Goal: Transaction & Acquisition: Book appointment/travel/reservation

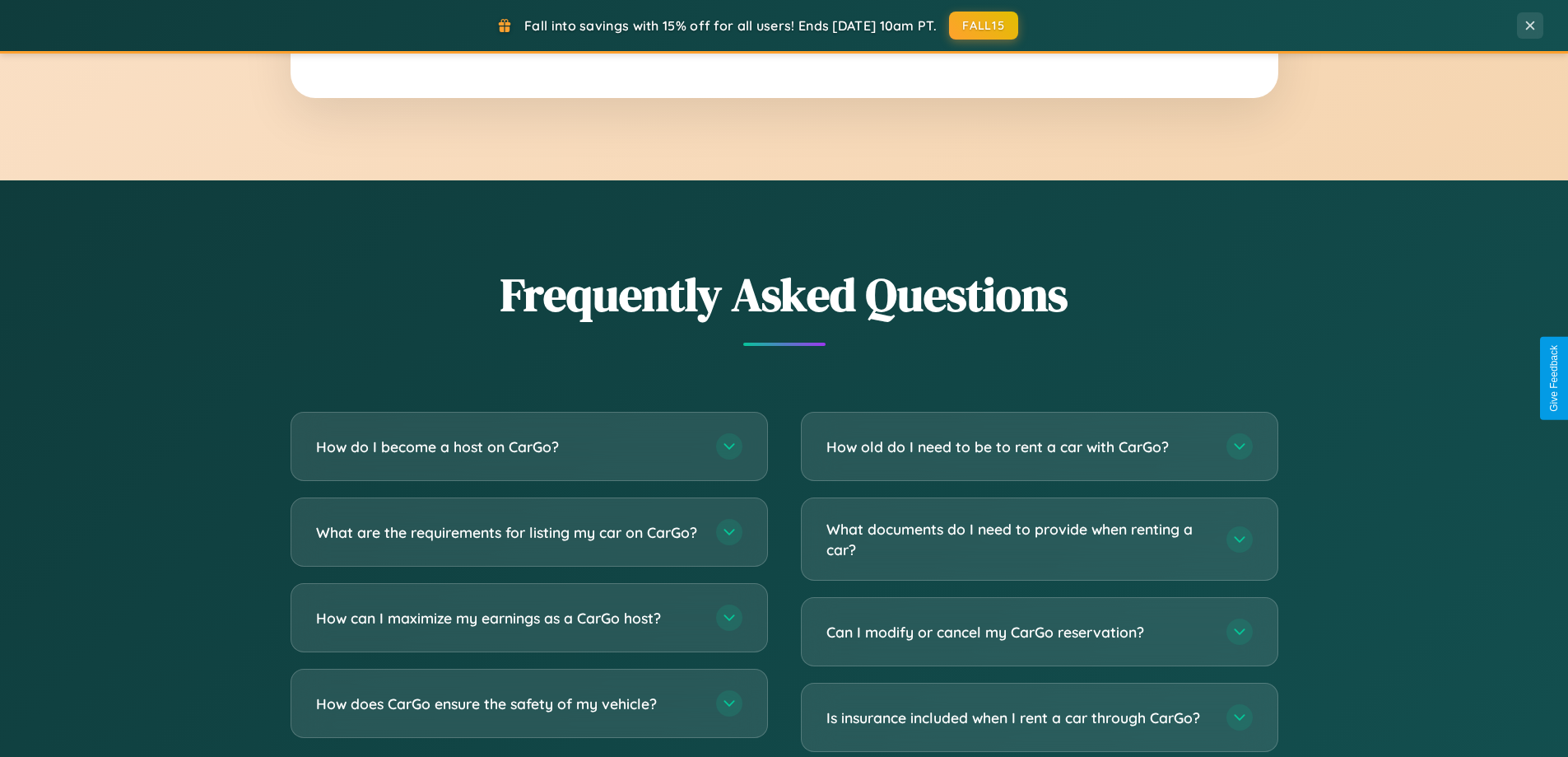
scroll to position [3169, 0]
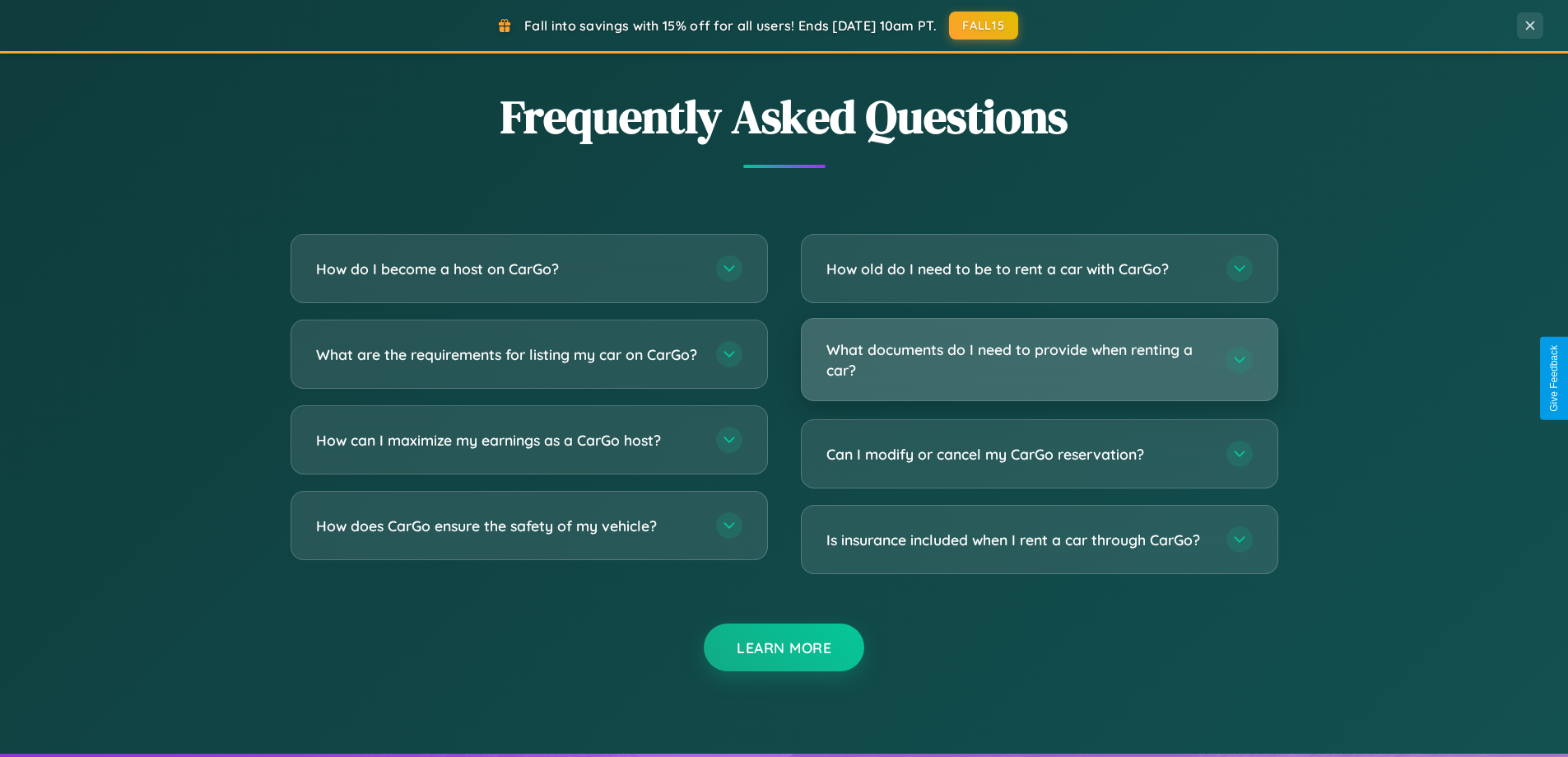
click at [1038, 360] on h3 "What documents do I need to provide when renting a car?" at bounding box center [1018, 359] width 383 height 40
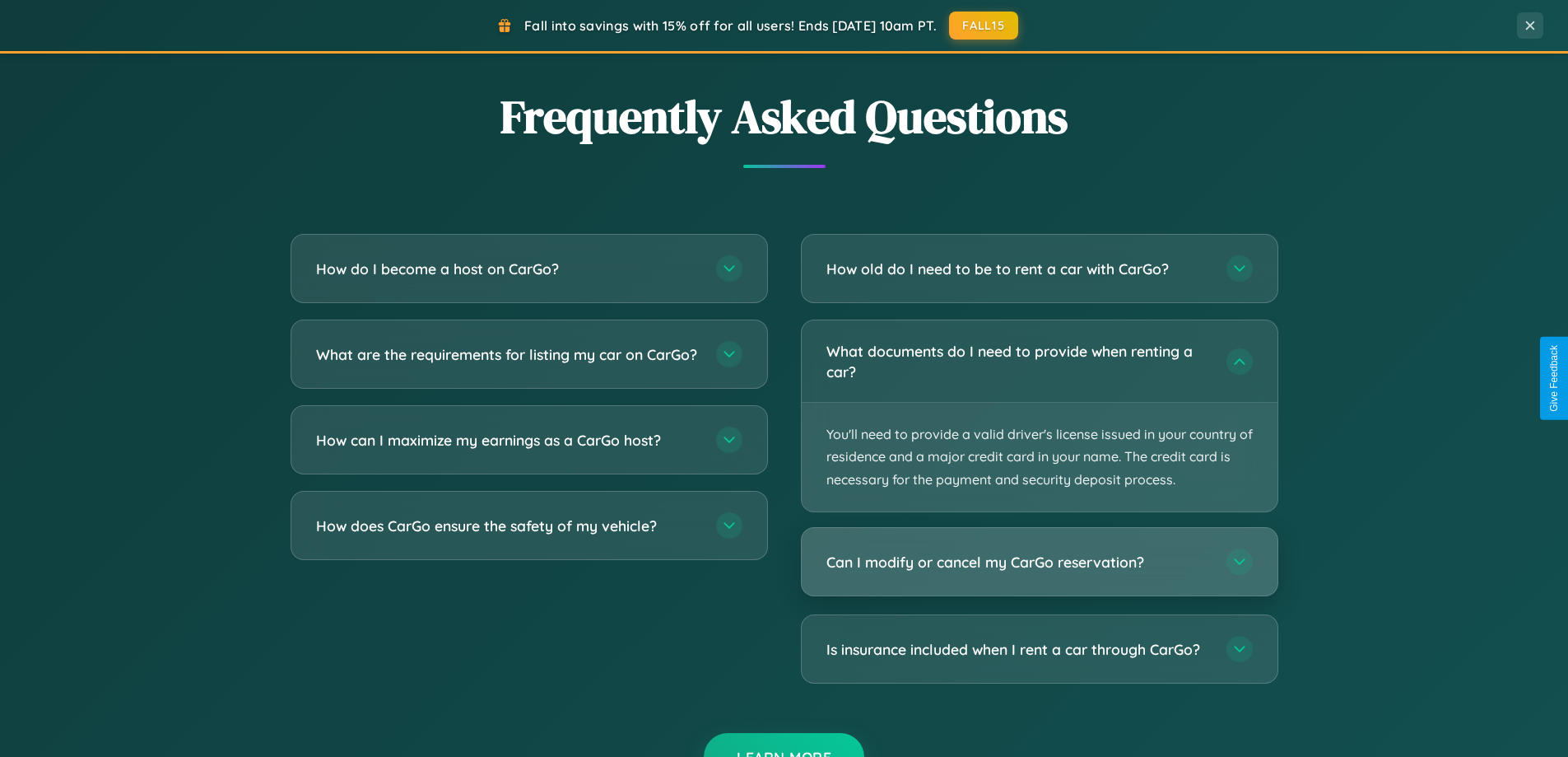
click at [1038, 563] on h3 "Can I modify or cancel my CarGo reservation?" at bounding box center [1018, 562] width 383 height 21
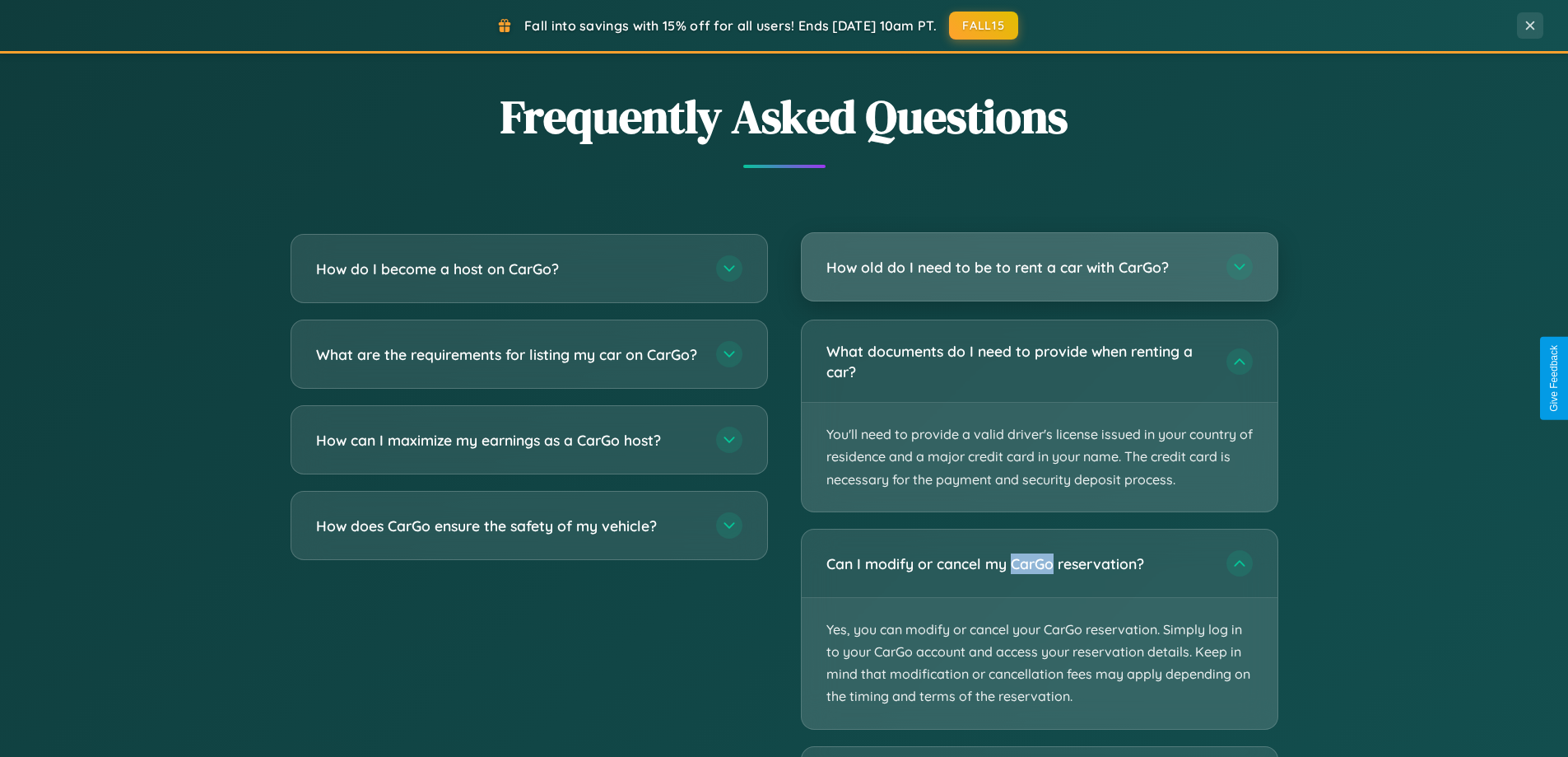
click at [1038, 267] on h3 "How old do I need to be to rent a car with CarGo?" at bounding box center [1018, 267] width 383 height 21
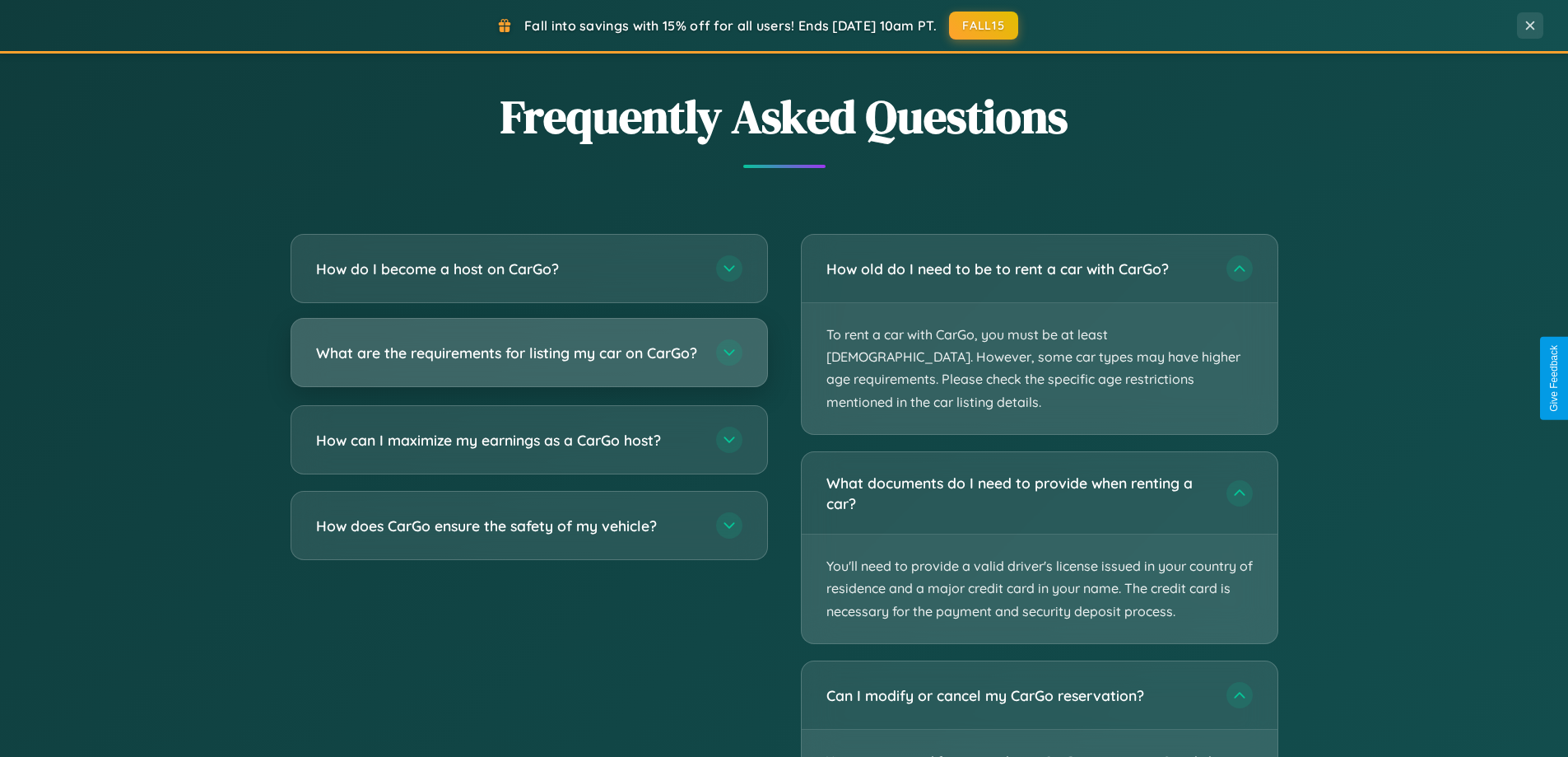
click at [529, 361] on h3 "What are the requirements for listing my car on CarGo?" at bounding box center [508, 353] width 383 height 21
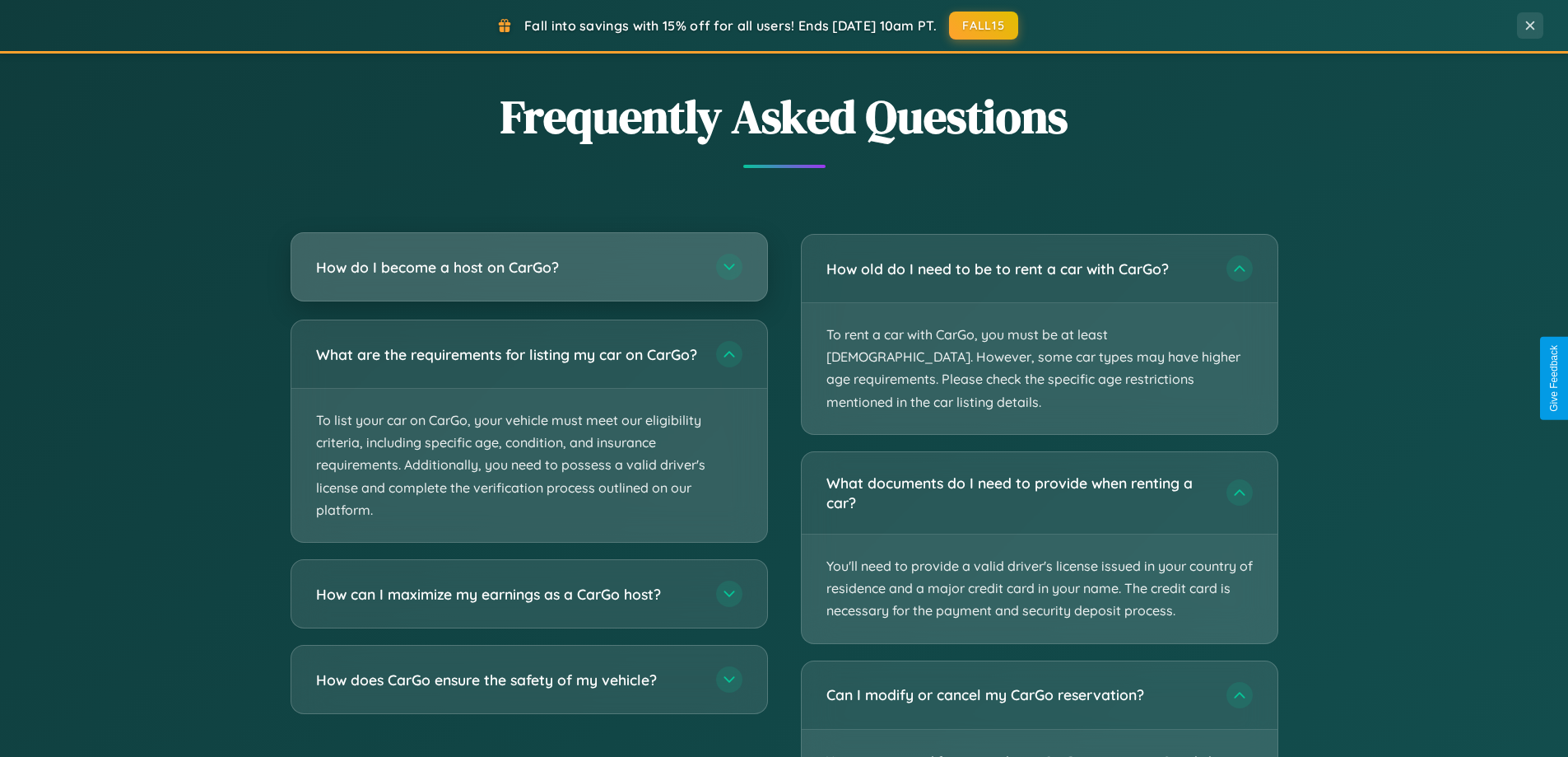
click at [529, 268] on h3 "How do I become a host on CarGo?" at bounding box center [508, 267] width 383 height 21
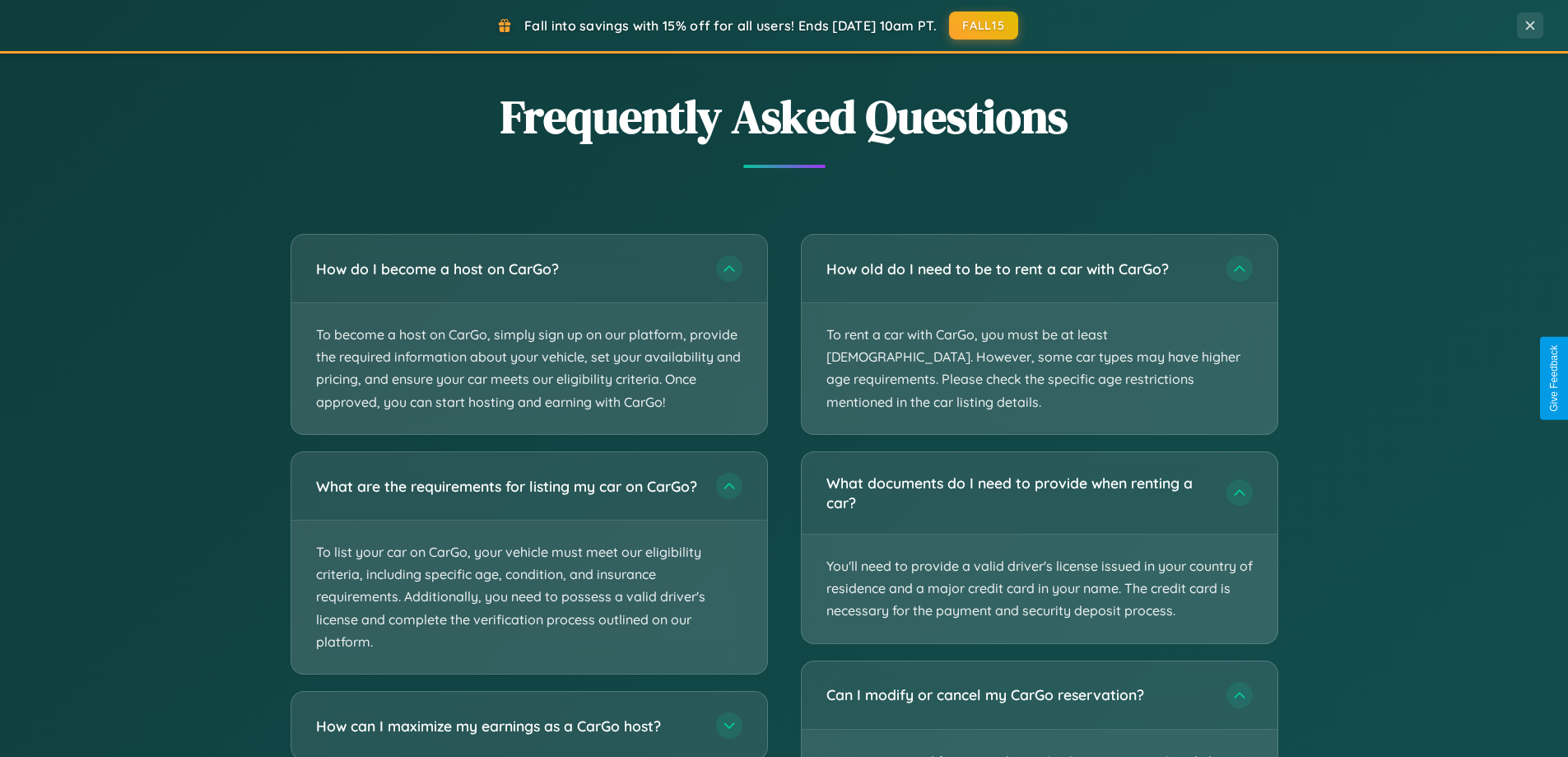
scroll to position [3272, 0]
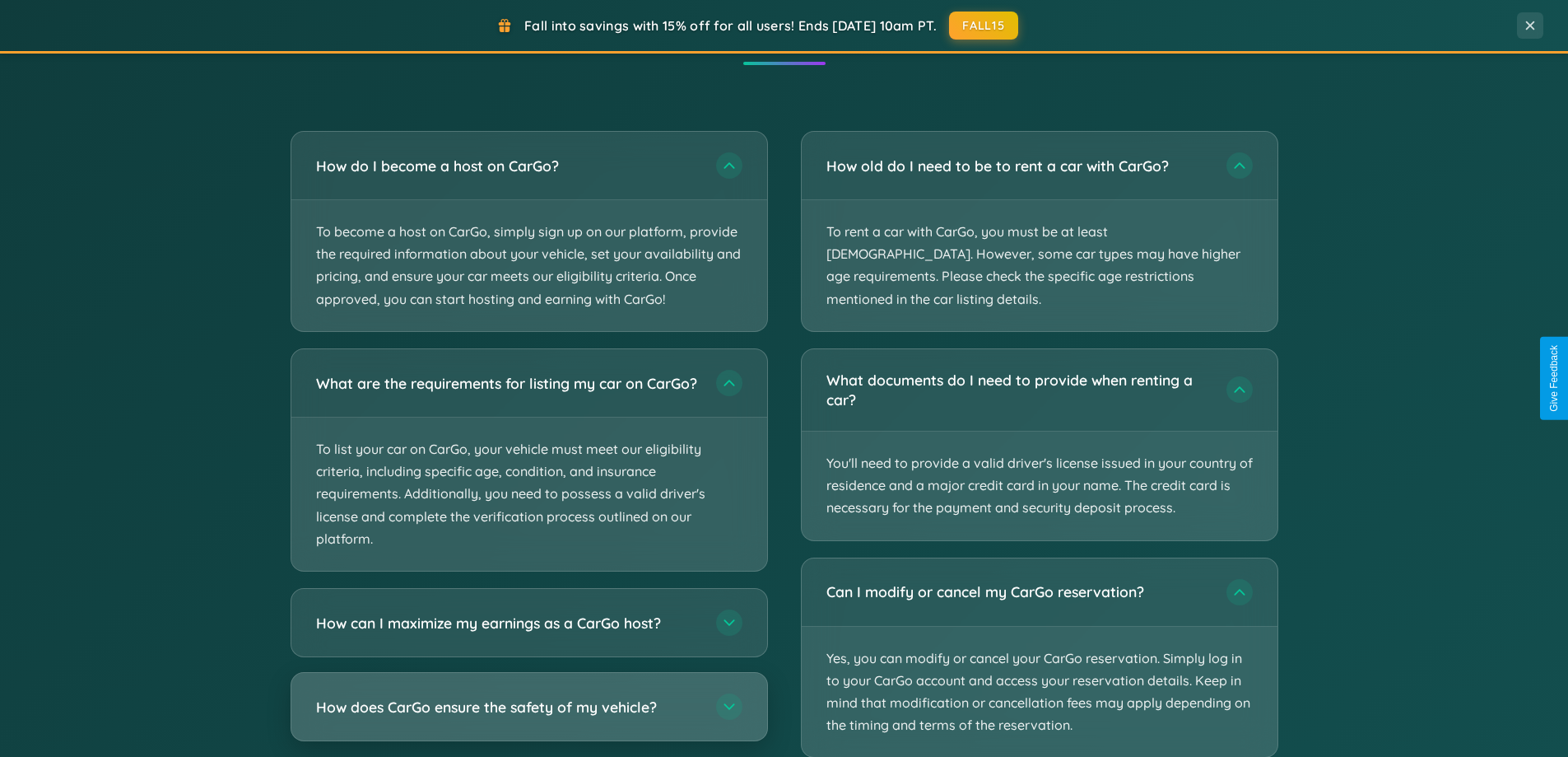
click at [529, 716] on h3 "How does CarGo ensure the safety of my vehicle?" at bounding box center [508, 706] width 383 height 21
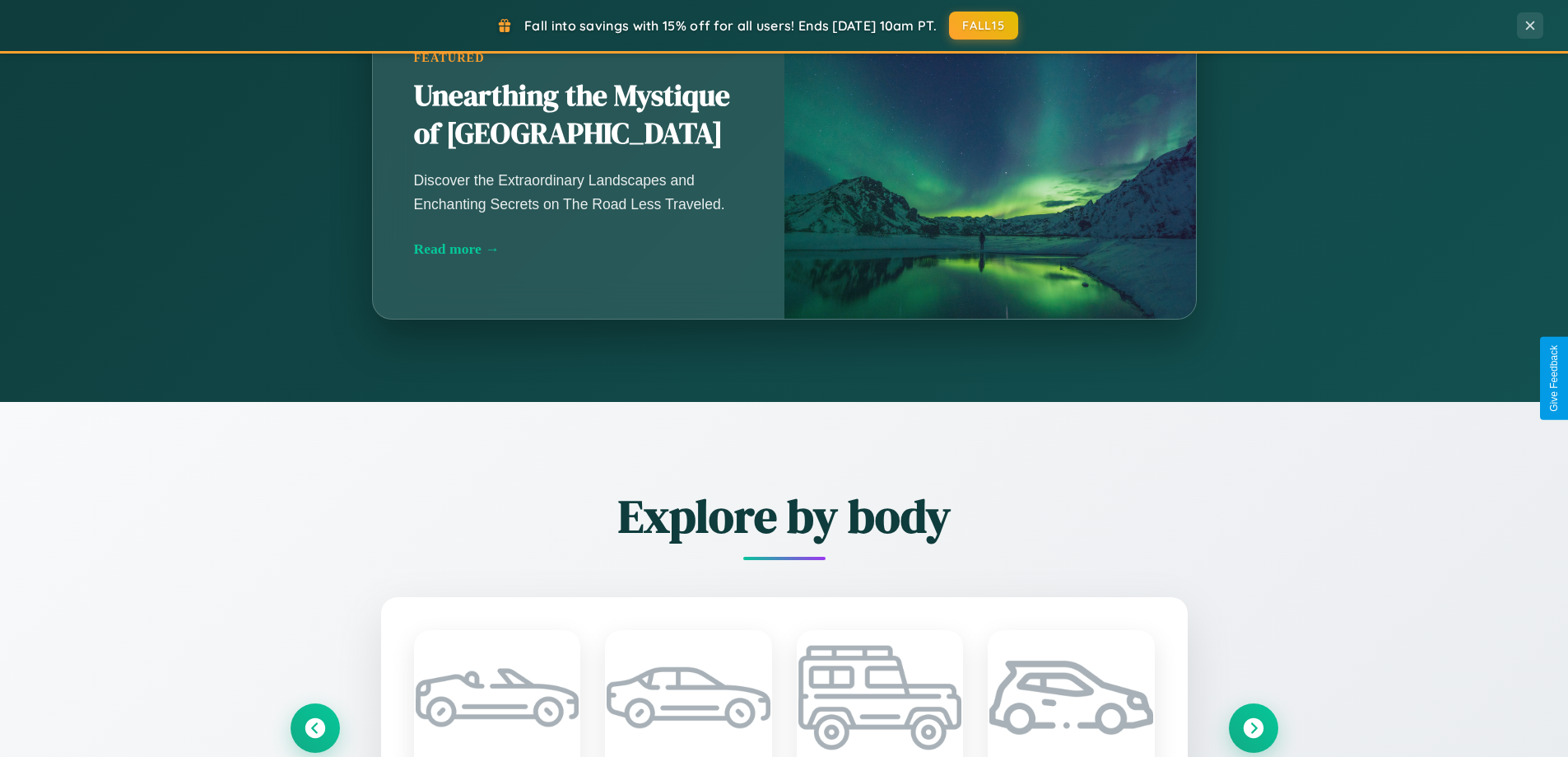
scroll to position [710, 0]
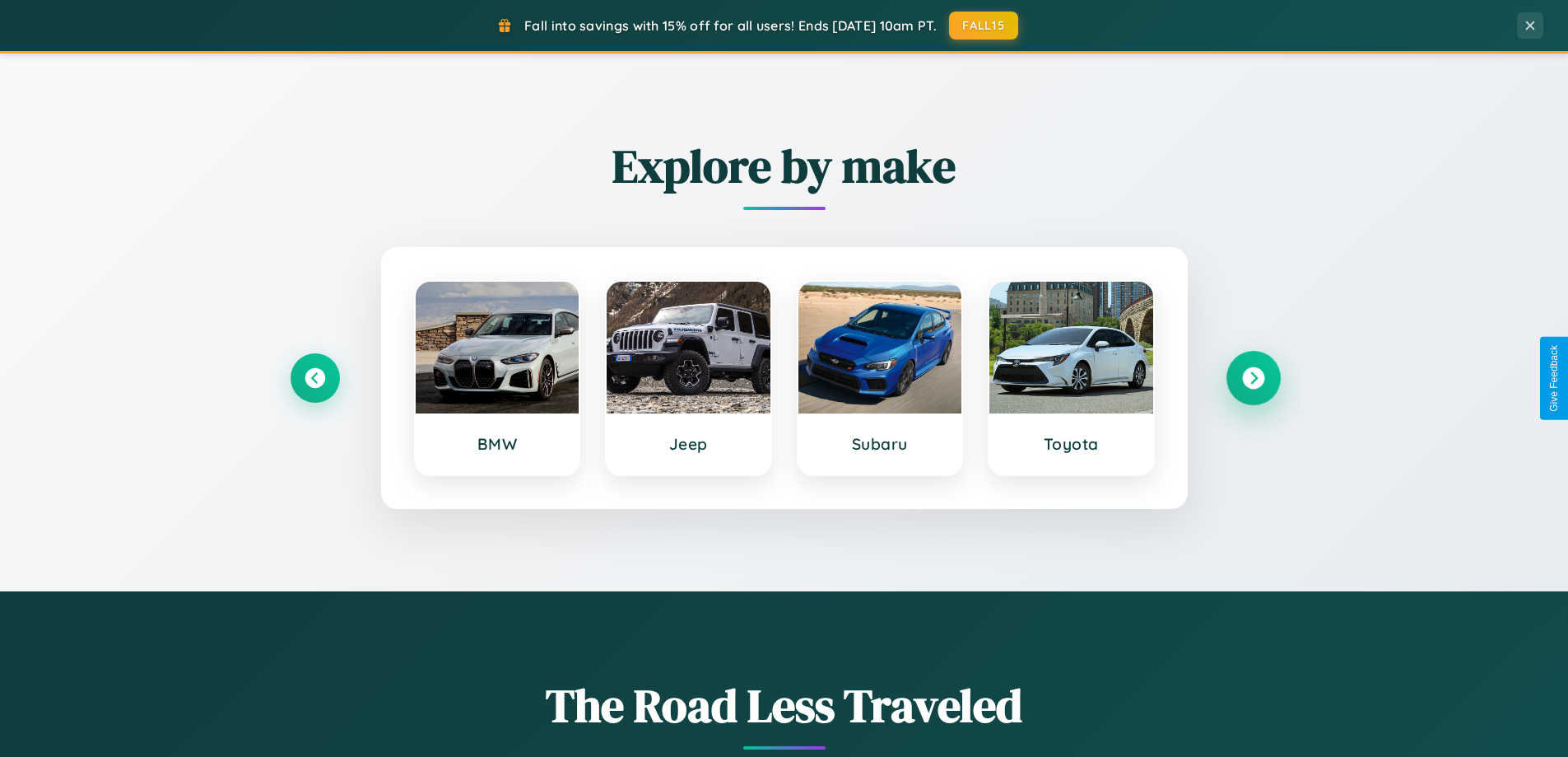
click at [1253, 378] on icon at bounding box center [1253, 378] width 22 height 22
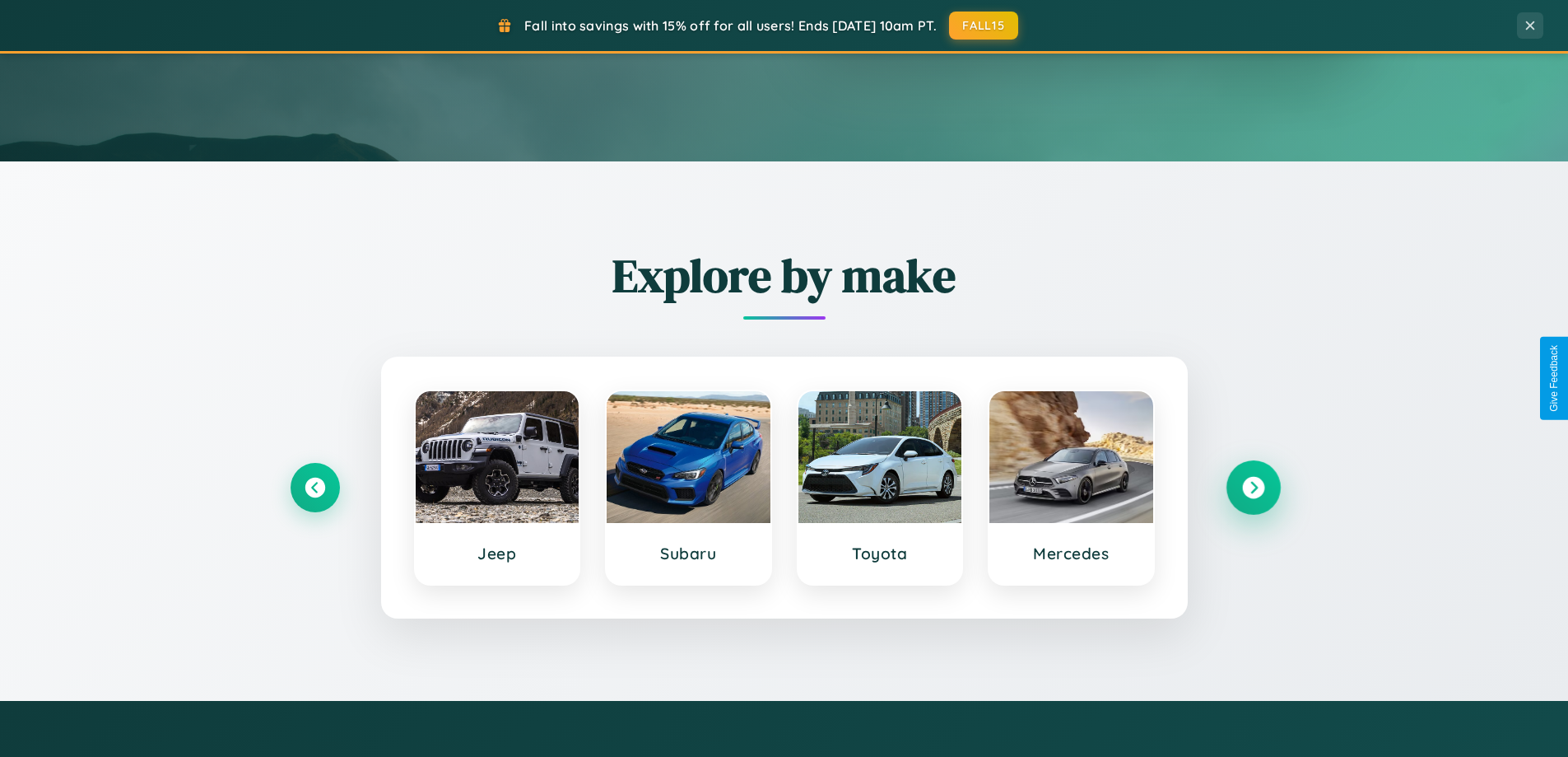
scroll to position [48, 0]
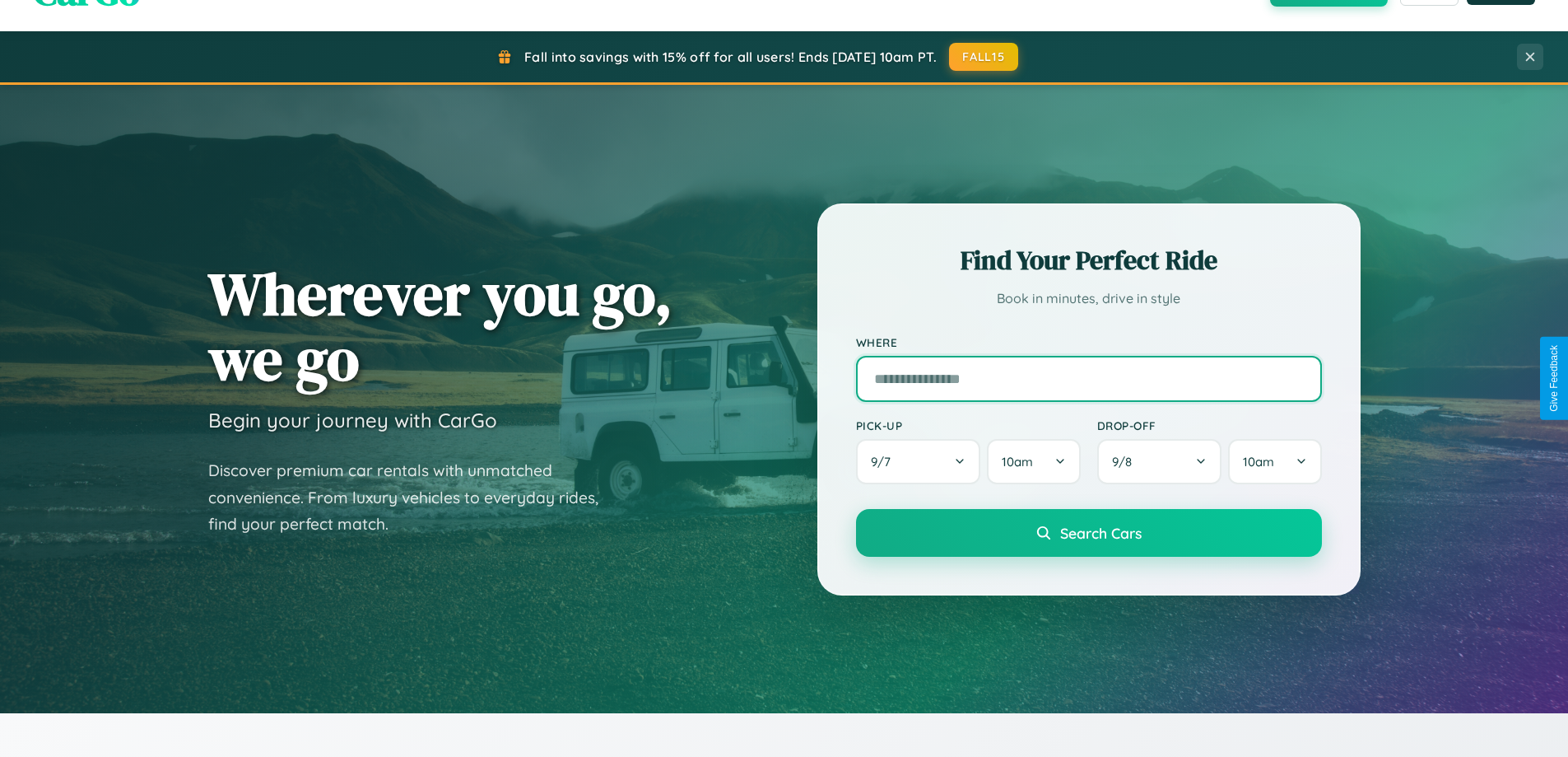
click at [1088, 378] on input "text" at bounding box center [1088, 378] width 466 height 46
type input "*********"
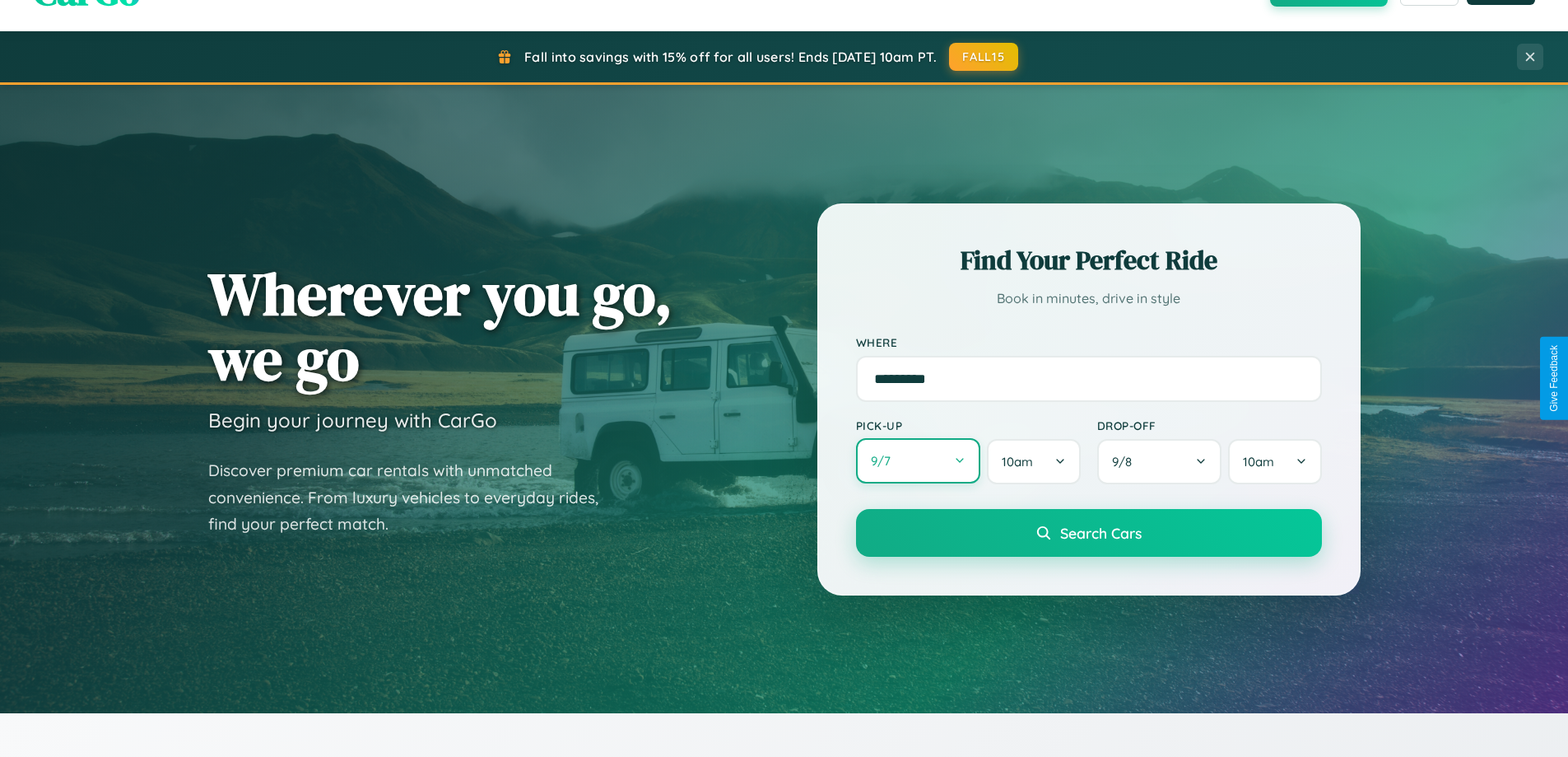
click at [918, 461] on button "9 / 7" at bounding box center [918, 461] width 125 height 45
select select "*"
select select "****"
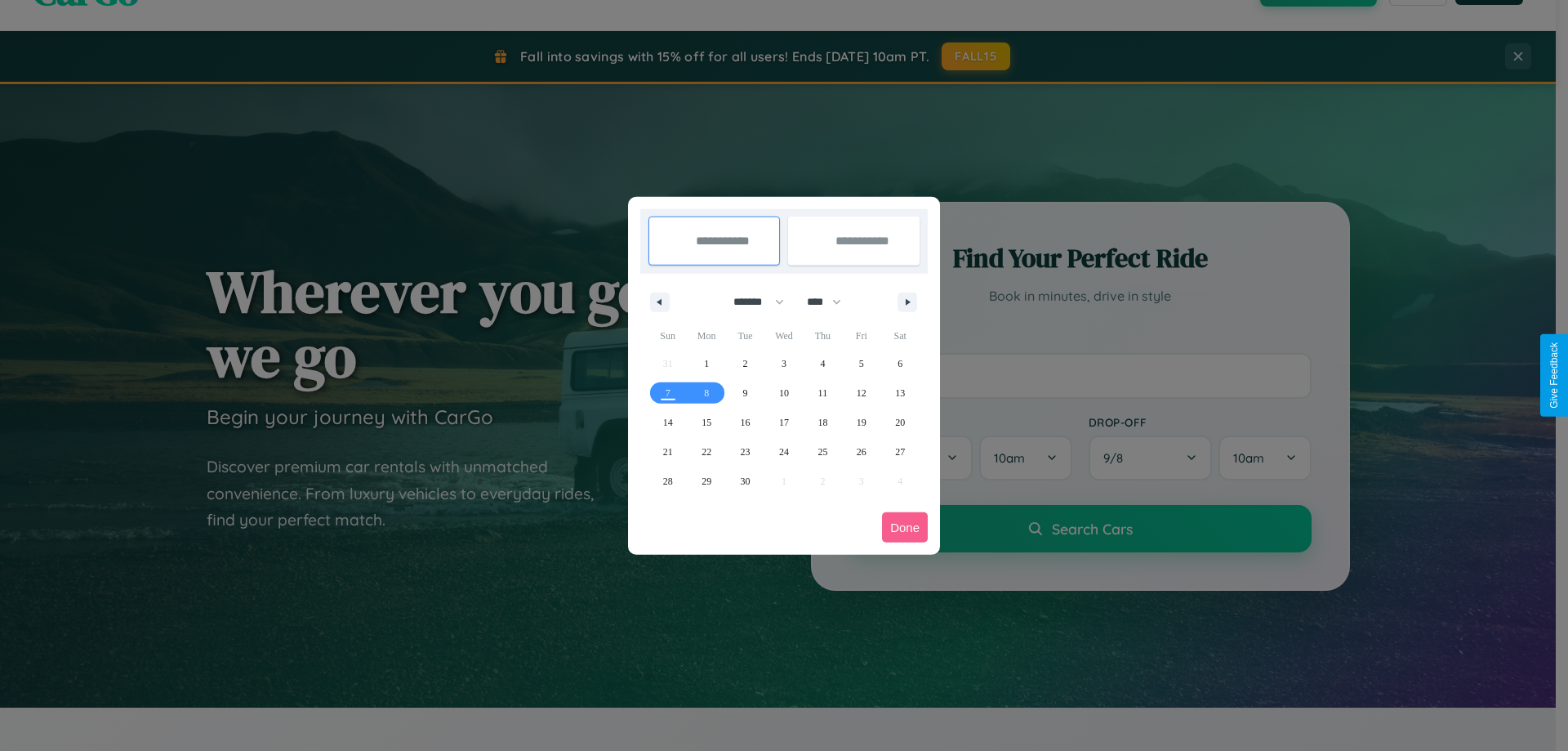
drag, startPoint x: 752, startPoint y: 301, endPoint x: 784, endPoint y: 327, distance: 41.2
click at [752, 301] on select "******* ******** ***** ***** *** **** **** ****** ********* ******* ******** **…" at bounding box center [755, 302] width 69 height 27
select select "**"
click at [783, 362] on span "3" at bounding box center [783, 363] width 5 height 30
type input "**********"
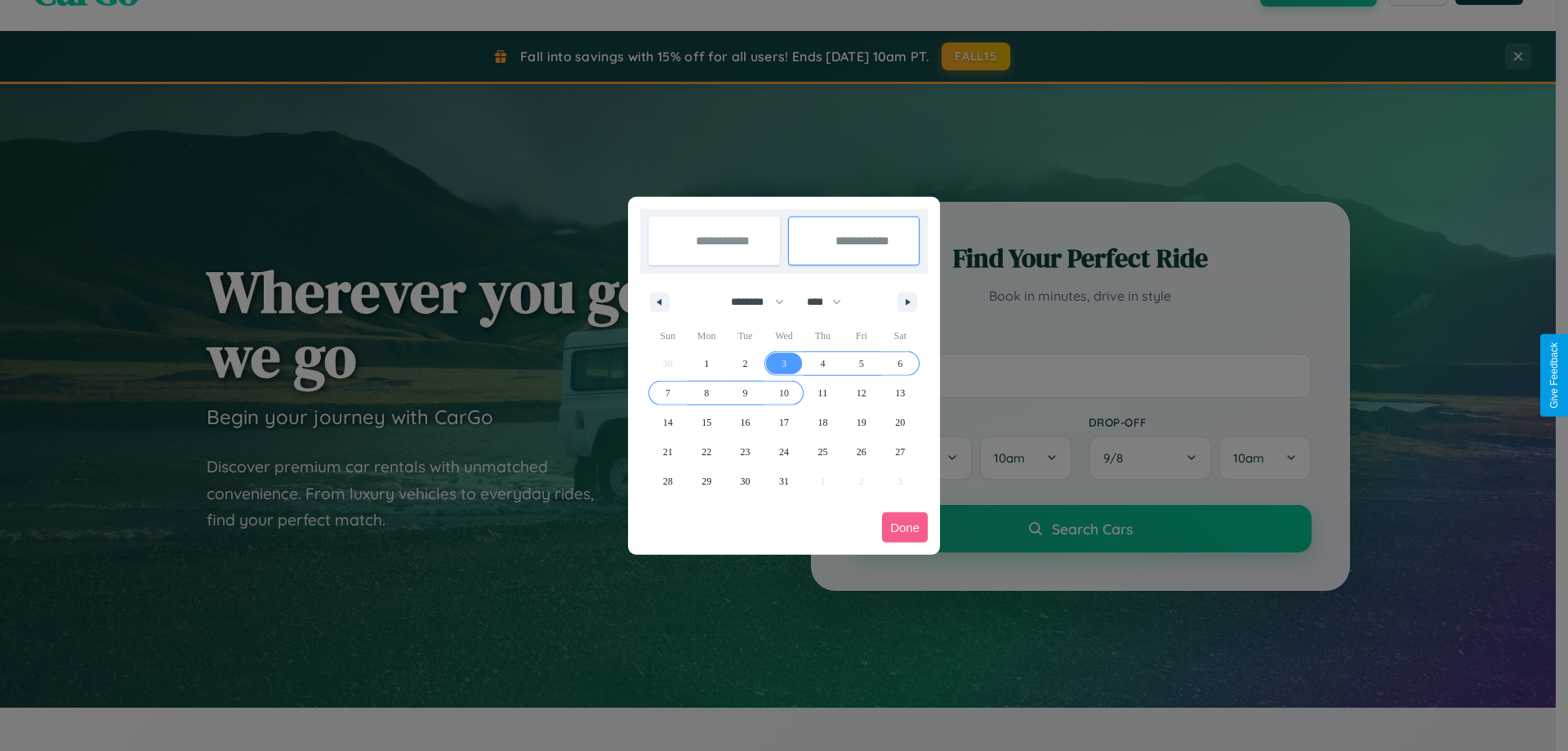
click at [783, 392] on span "10" at bounding box center [783, 393] width 10 height 30
type input "**********"
click at [905, 527] on button "Done" at bounding box center [905, 527] width 46 height 31
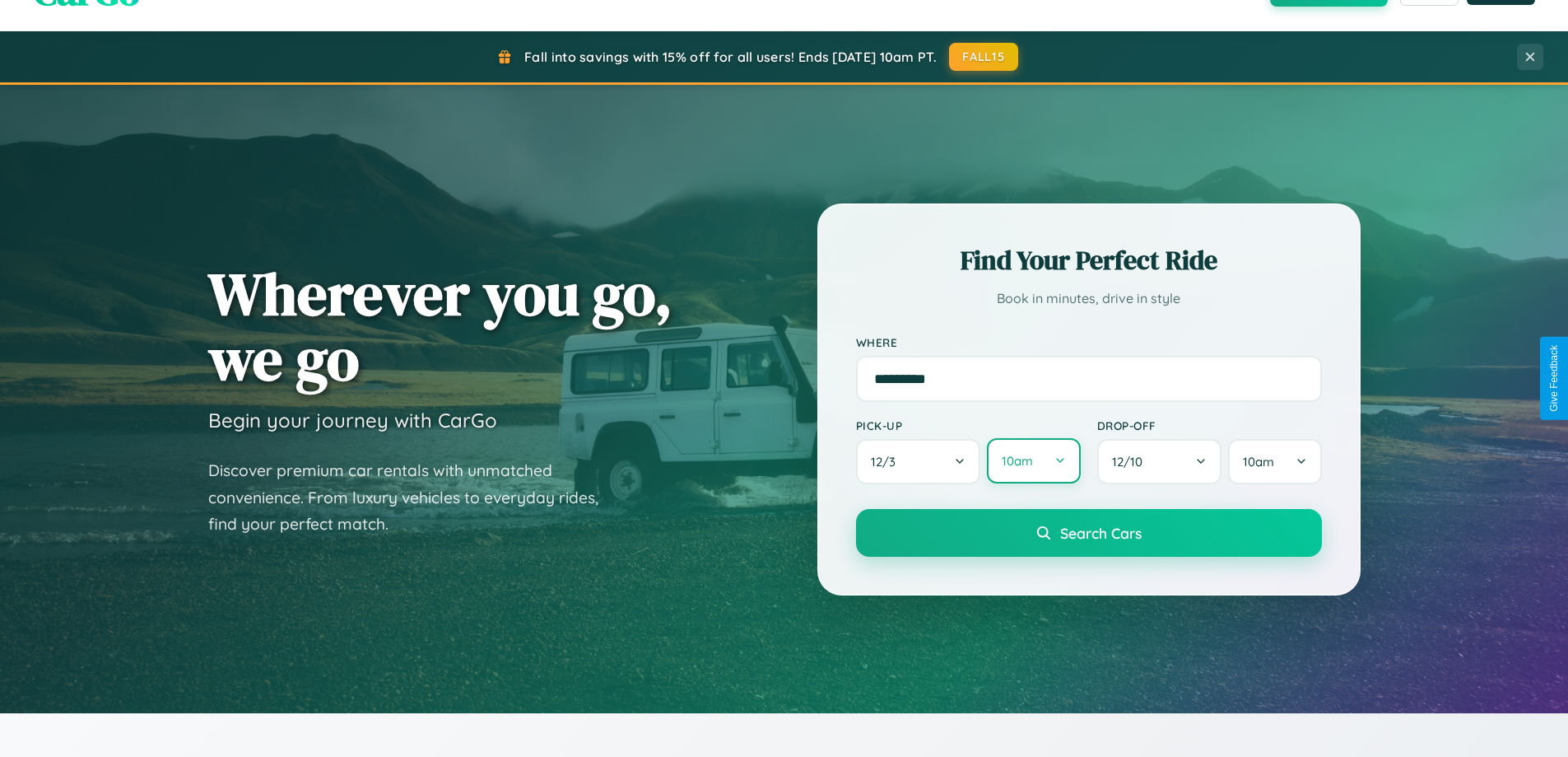
click at [1033, 462] on button "10am" at bounding box center [1033, 461] width 93 height 45
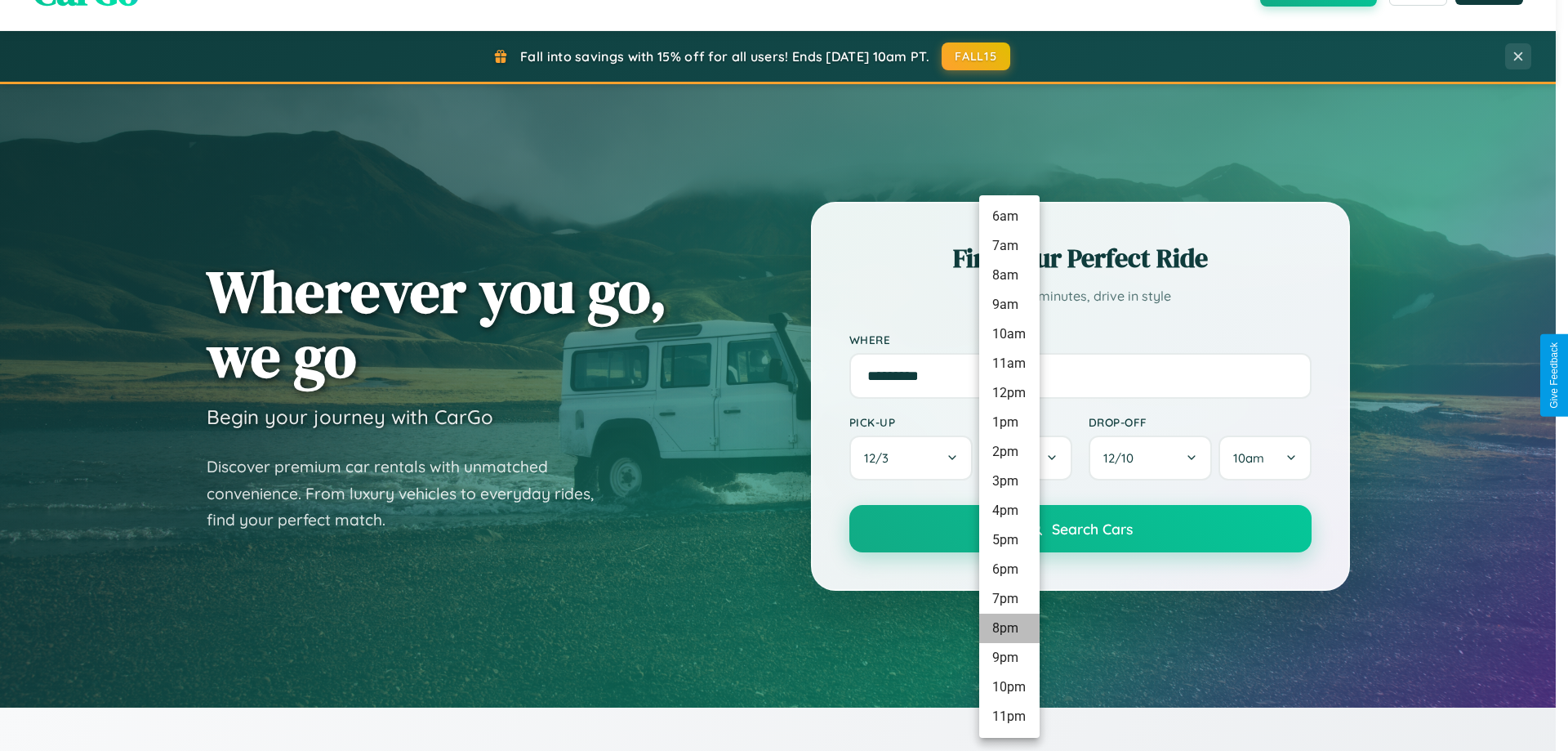
click at [1008, 628] on li "8pm" at bounding box center [1008, 627] width 60 height 30
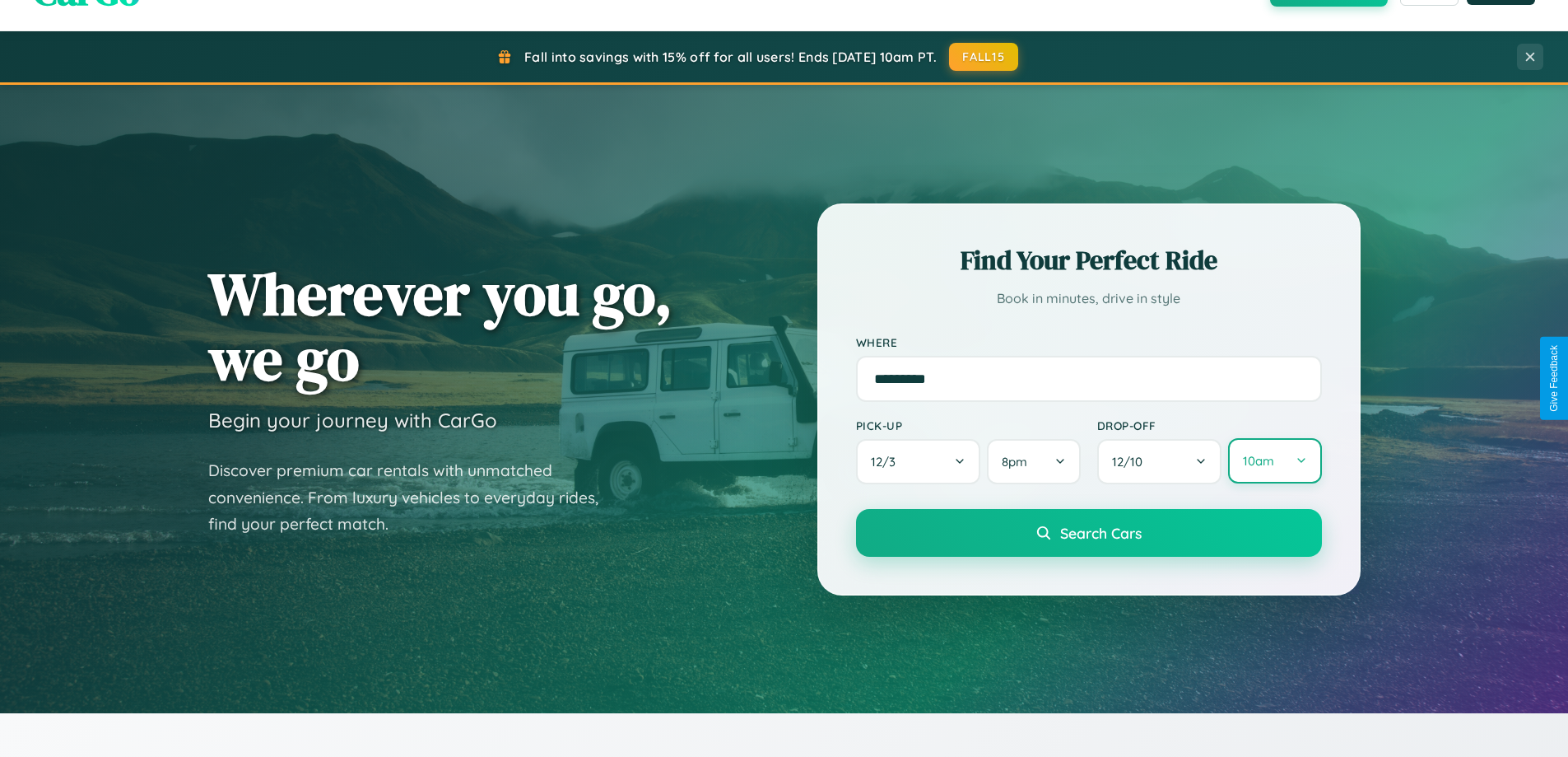
click at [1275, 461] on button "10am" at bounding box center [1275, 461] width 93 height 45
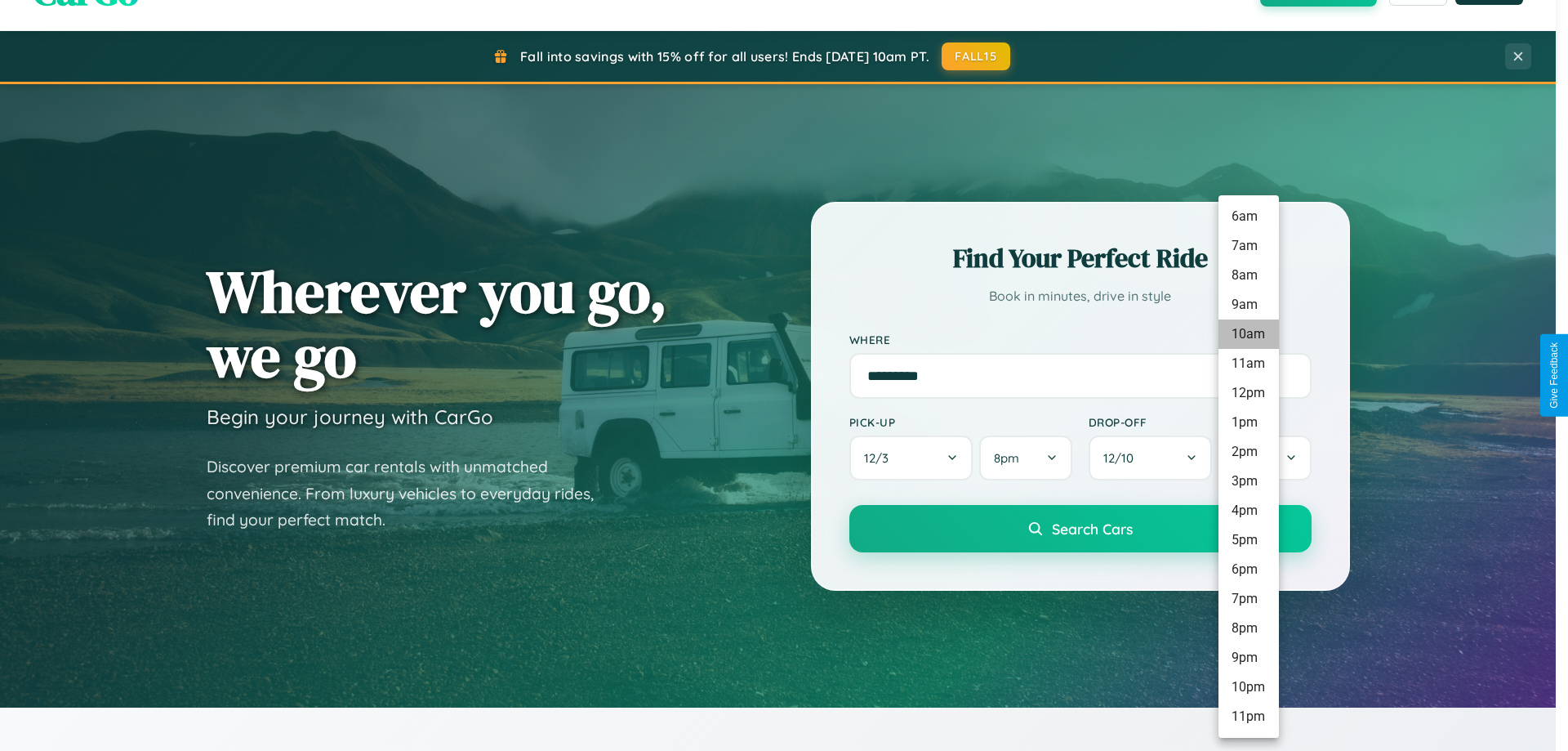
click at [1248, 334] on li "10am" at bounding box center [1248, 334] width 60 height 30
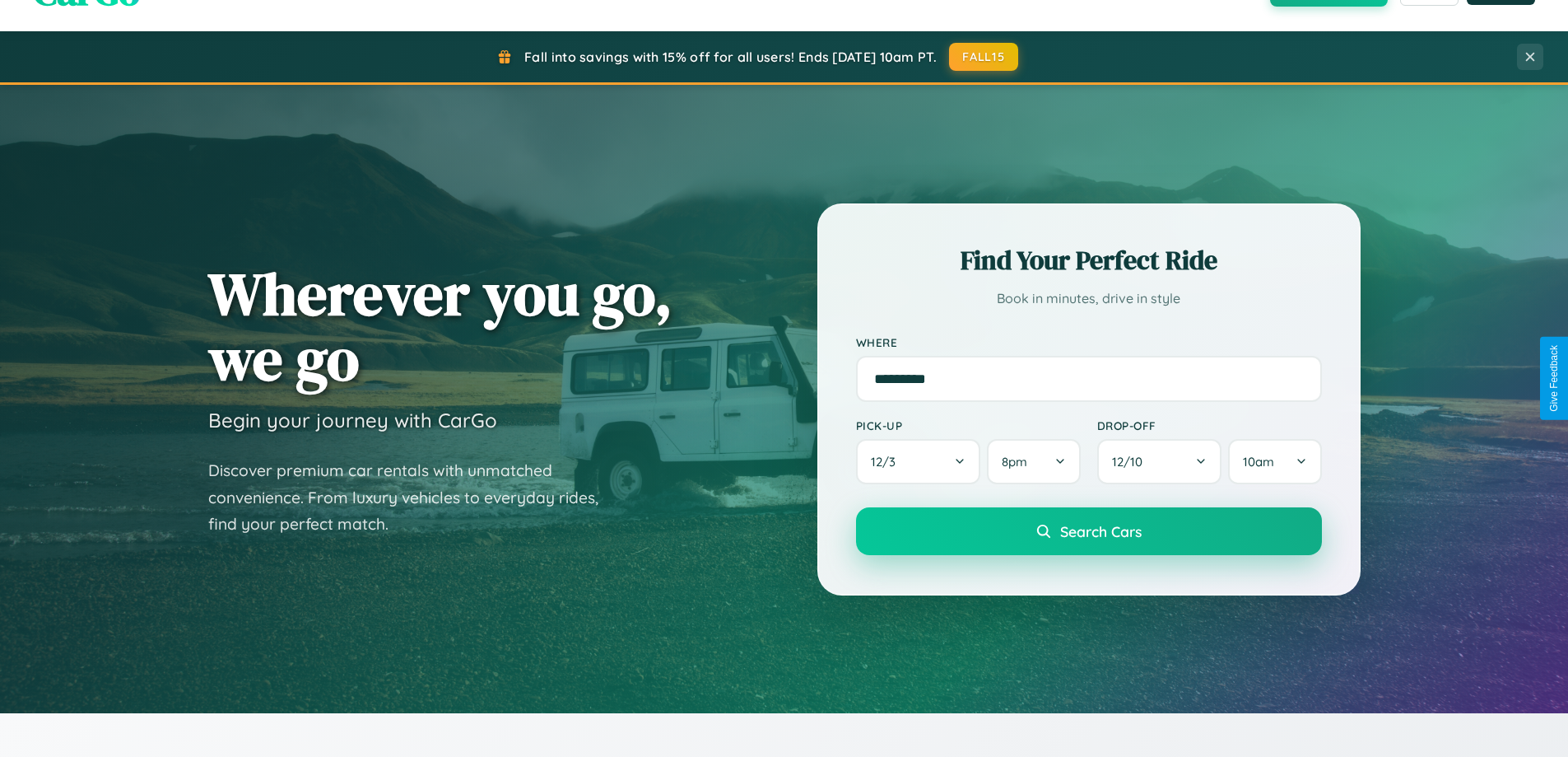
click at [1088, 533] on span "Search Cars" at bounding box center [1101, 531] width 82 height 18
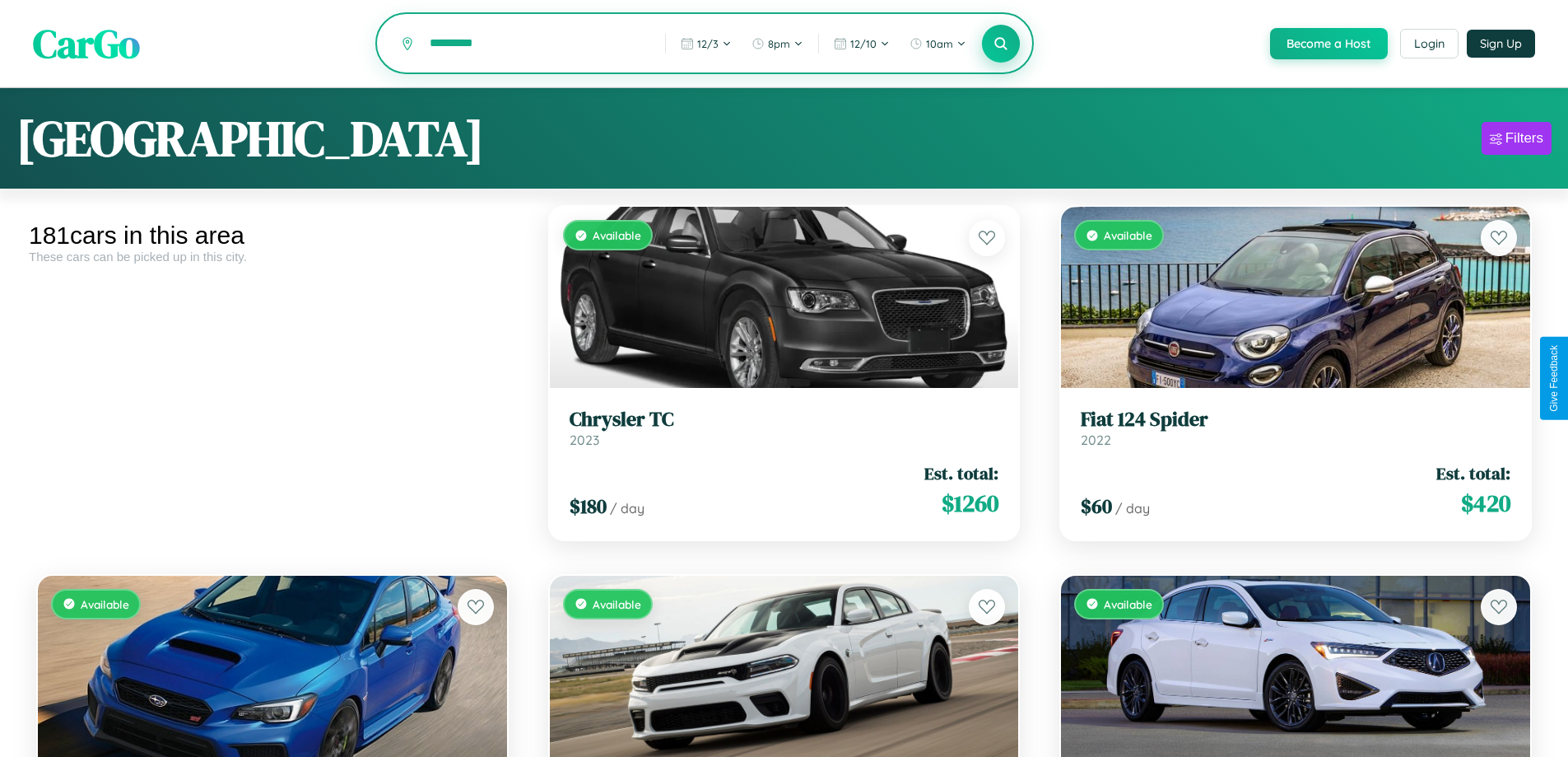
type input "*********"
click at [1000, 45] on icon at bounding box center [1001, 43] width 15 height 15
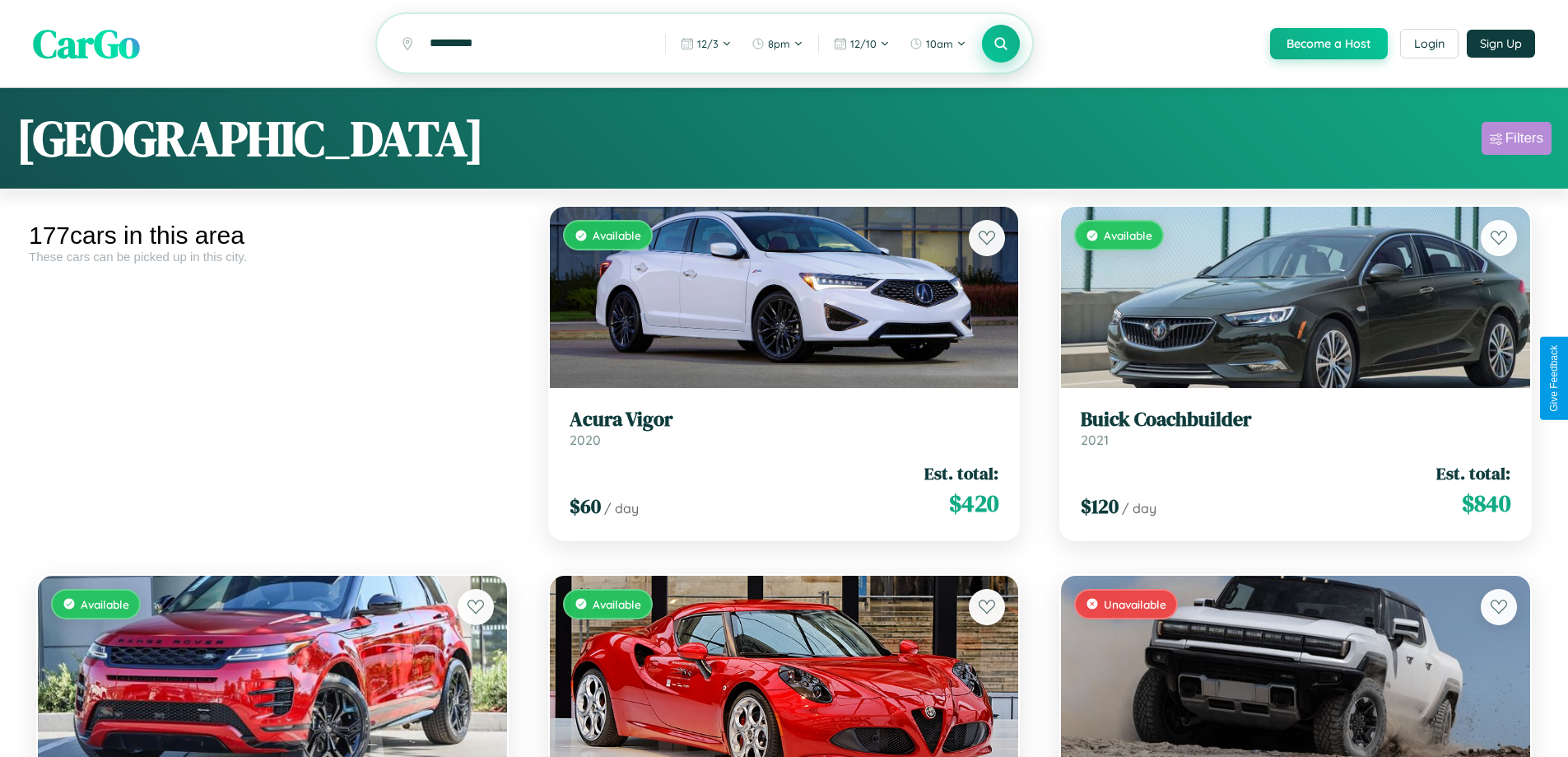
click at [1516, 141] on div "Filters" at bounding box center [1524, 138] width 38 height 16
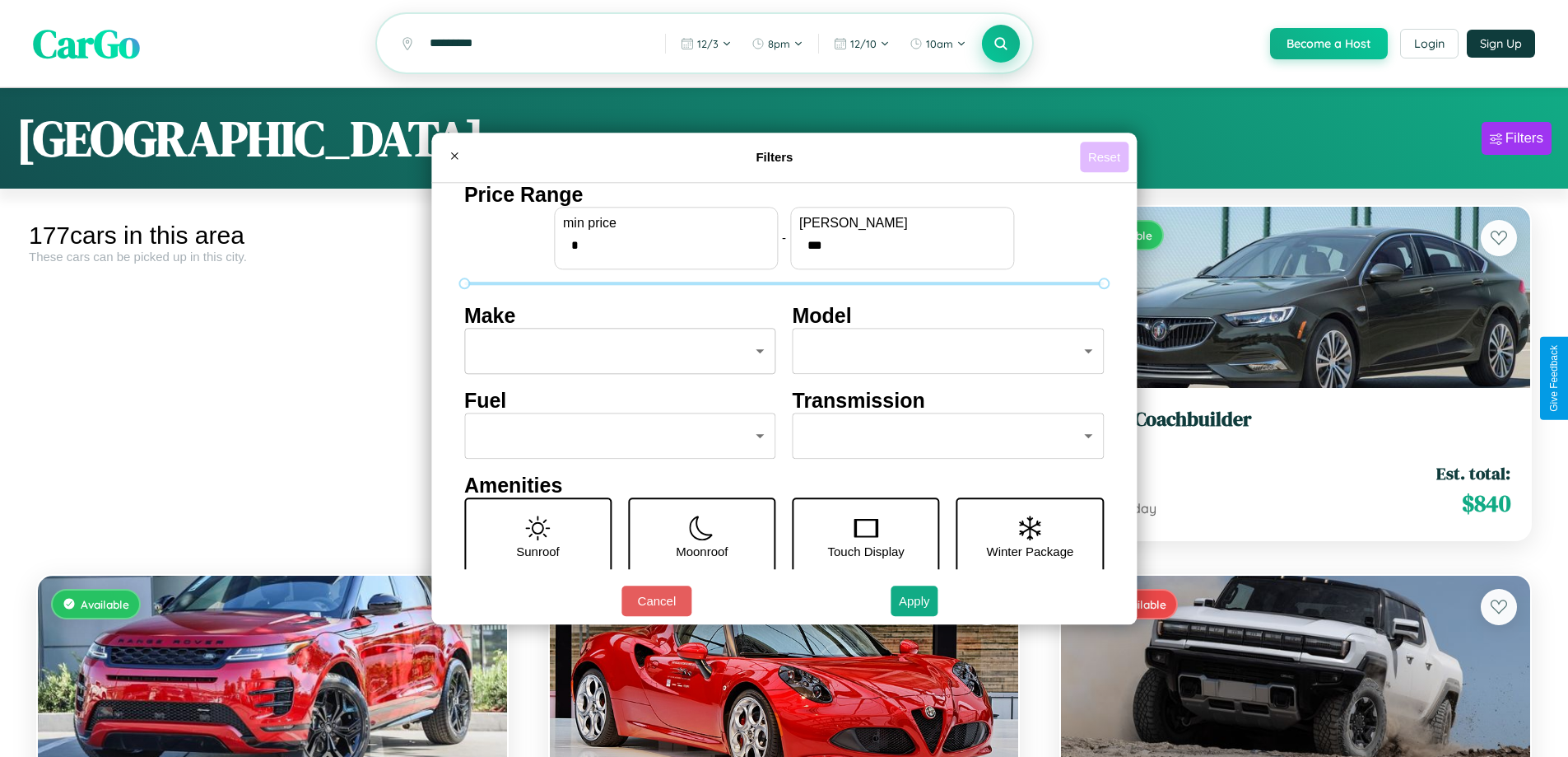
click at [1107, 156] on button "Reset" at bounding box center [1104, 157] width 48 height 31
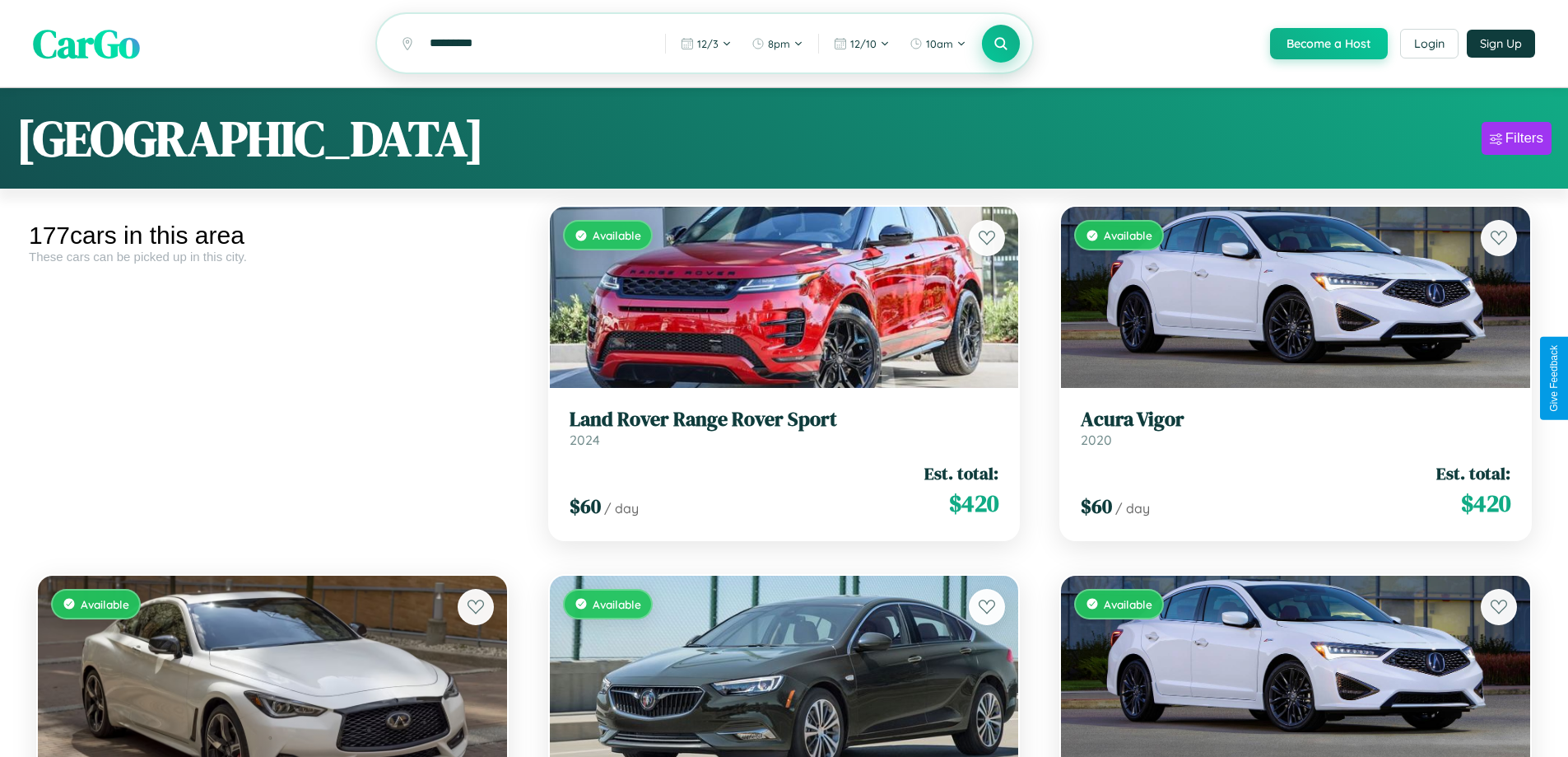
scroll to position [100, 0]
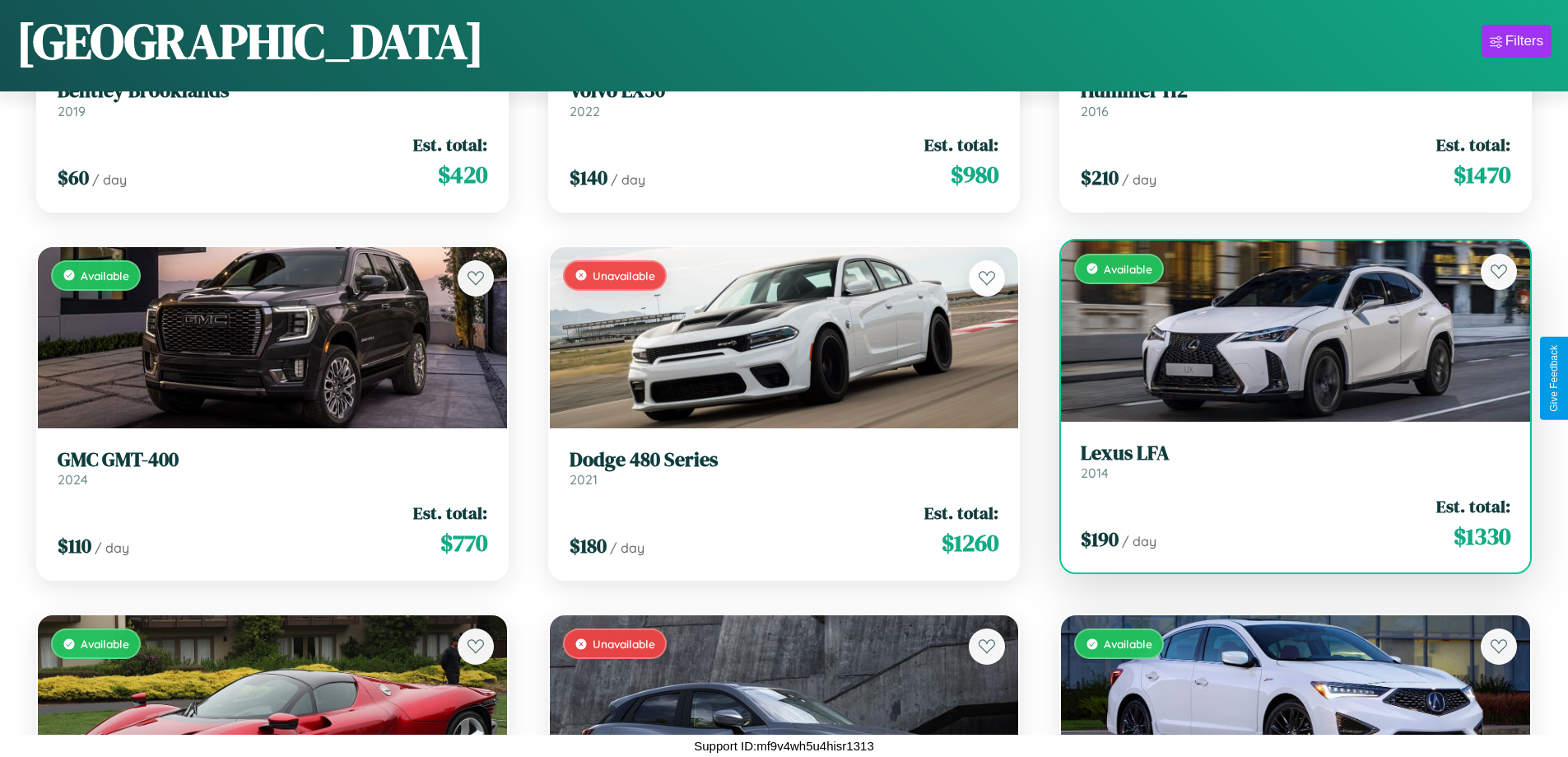
click at [1285, 464] on link "Lexus LFA 2014" at bounding box center [1295, 462] width 430 height 40
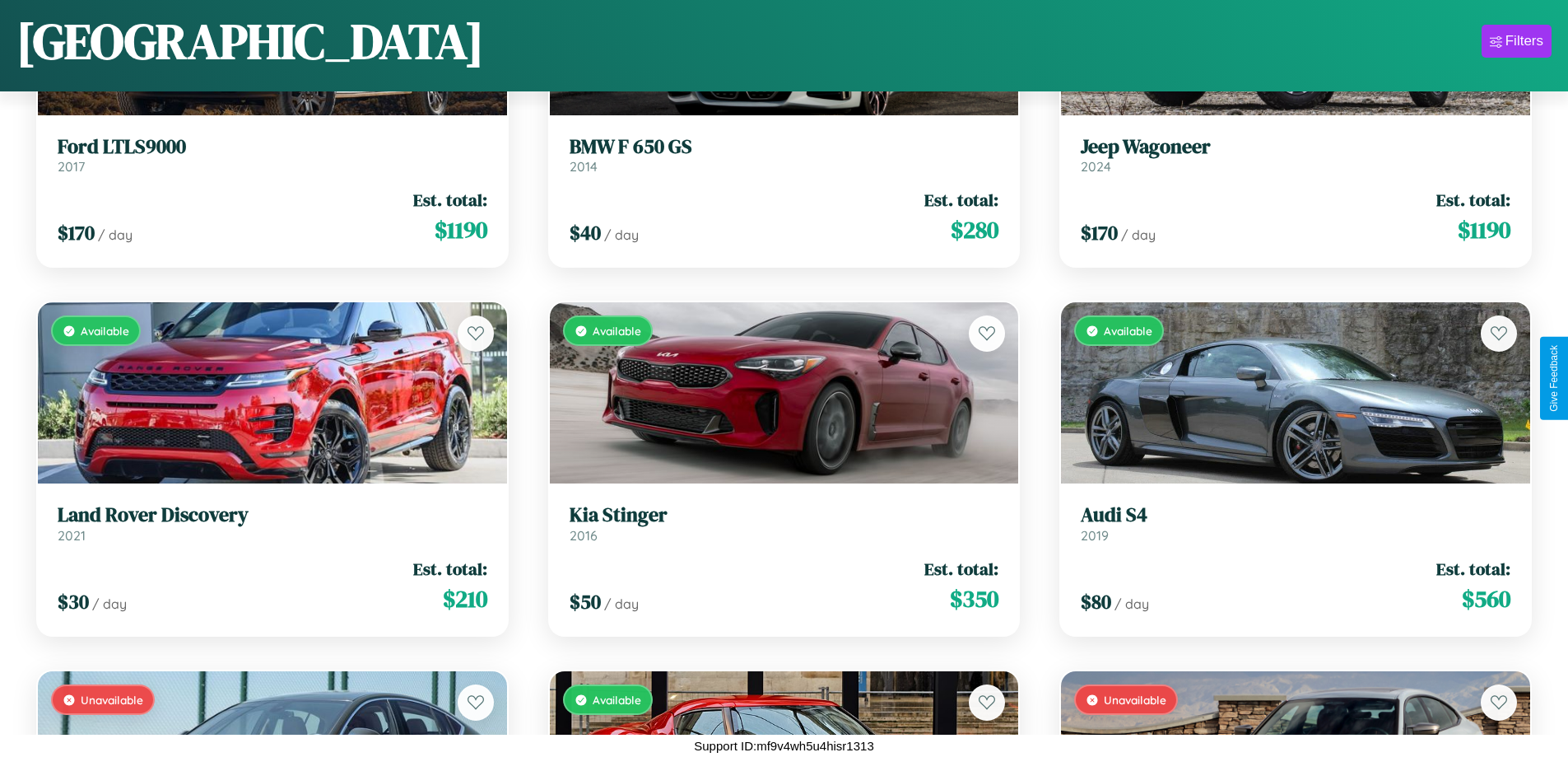
scroll to position [601, 0]
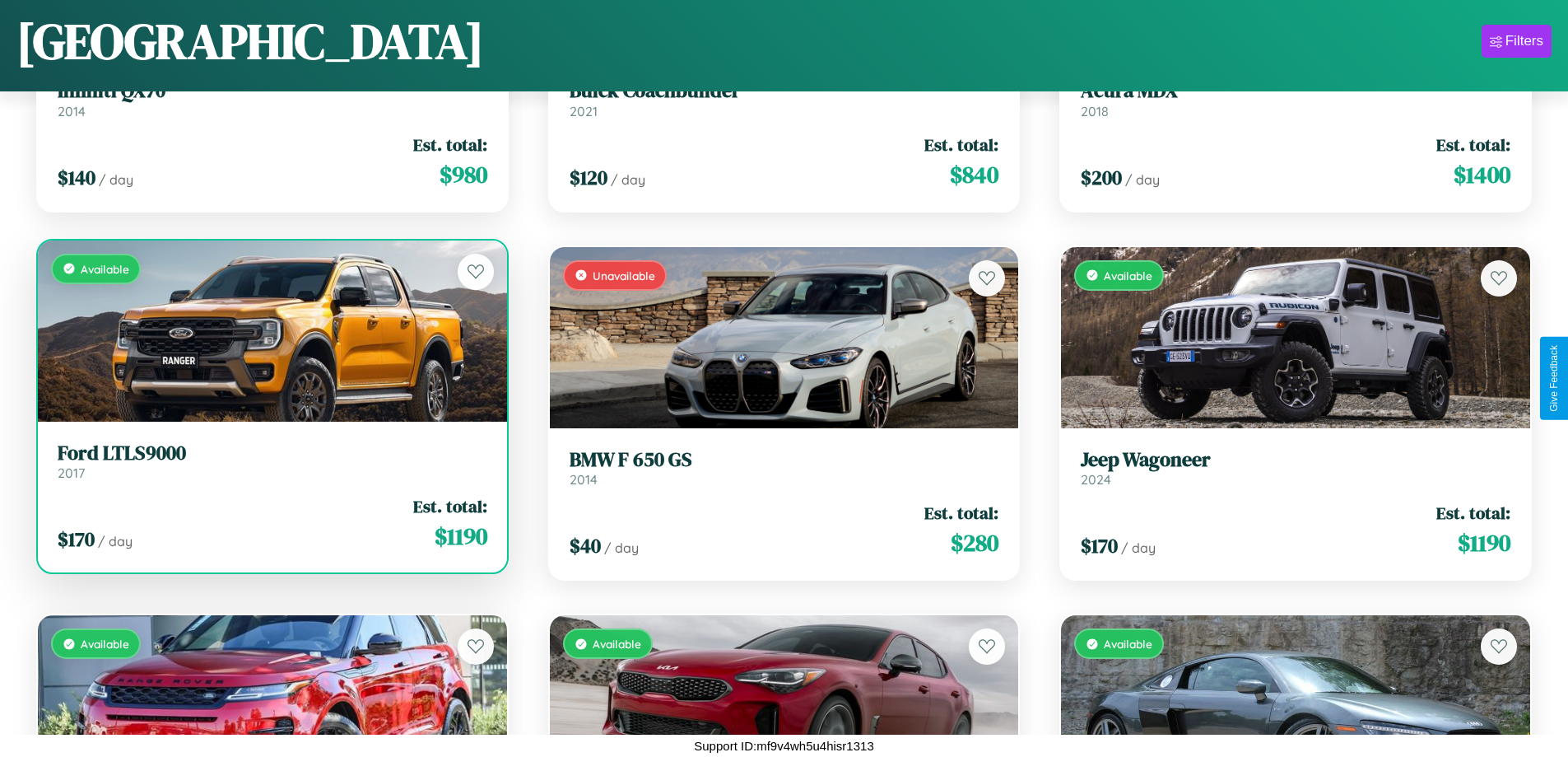
click at [270, 461] on h3 "Ford LTLS9000" at bounding box center [272, 453] width 430 height 24
